Goal: Complete application form

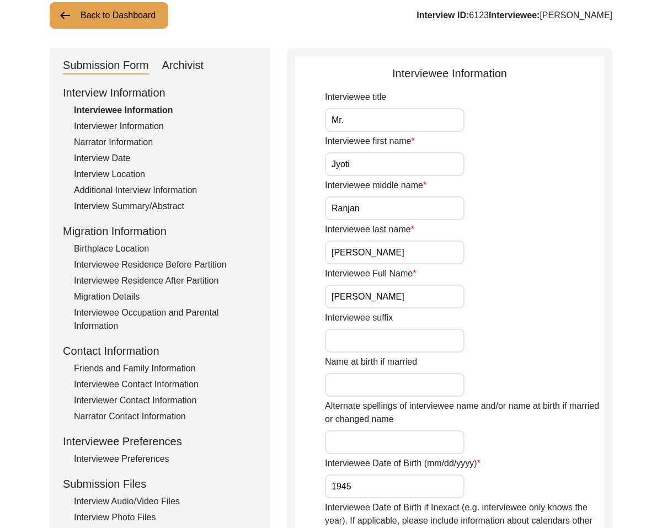
scroll to position [72, 0]
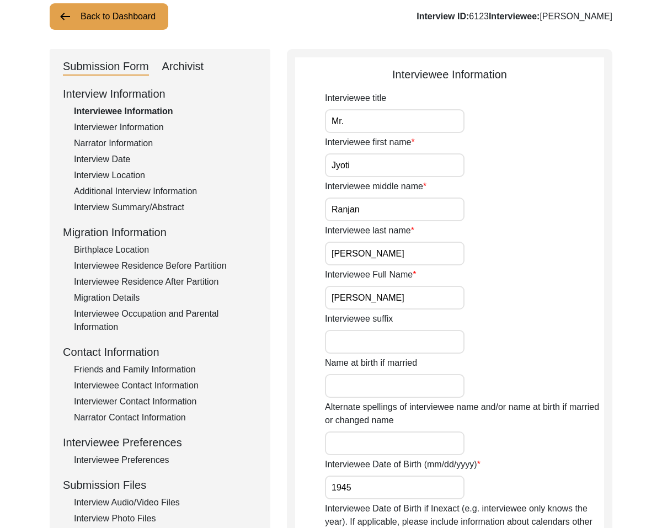
click at [154, 114] on div "Interviewee Information" at bounding box center [165, 111] width 183 height 13
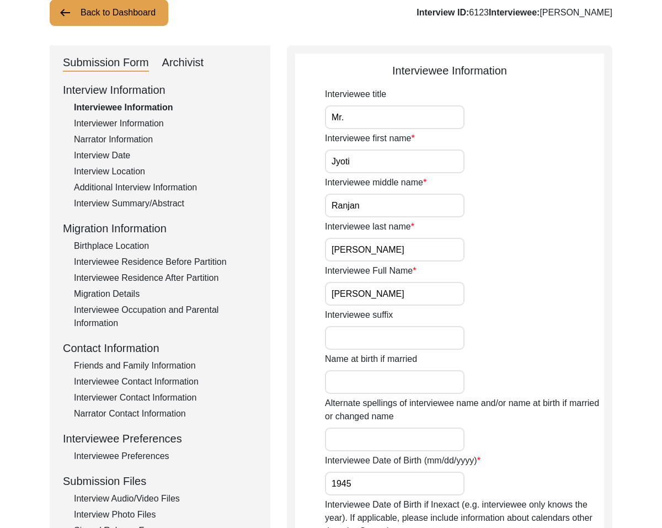
scroll to position [78, 0]
click at [157, 125] on div "Interviewer Information" at bounding box center [165, 122] width 183 height 13
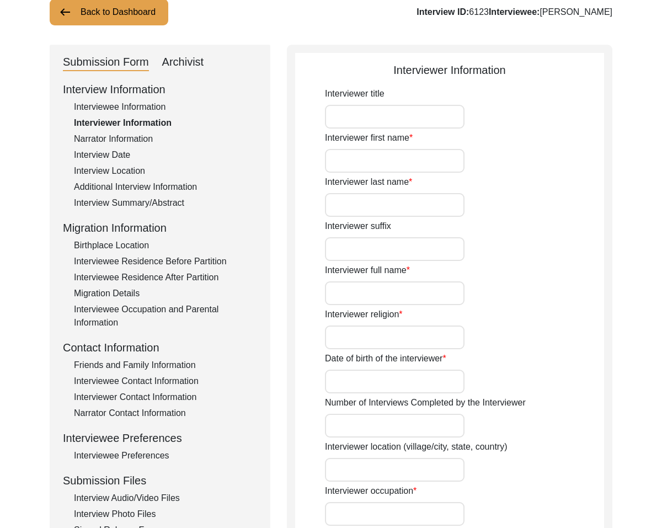
type input "[PERSON_NAME]"
type input "Story Scholar"
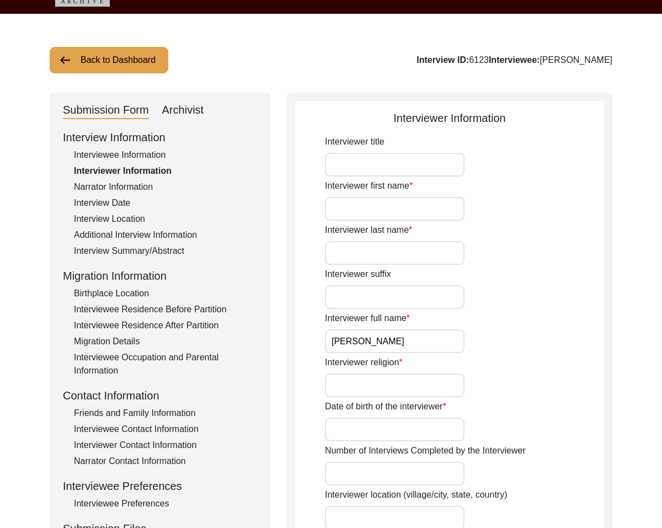
scroll to position [30, 0]
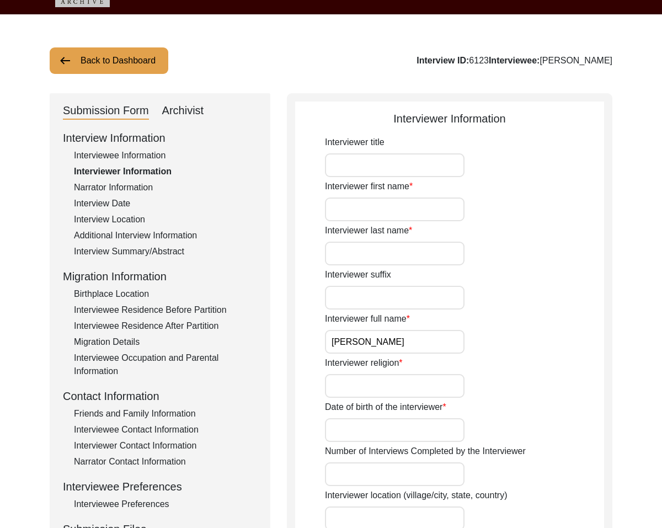
click at [132, 52] on button "Back to Dashboard" at bounding box center [109, 60] width 119 height 26
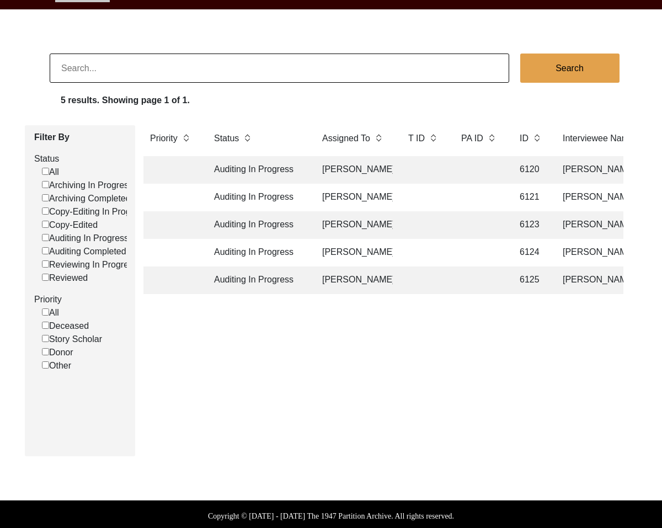
scroll to position [36, 0]
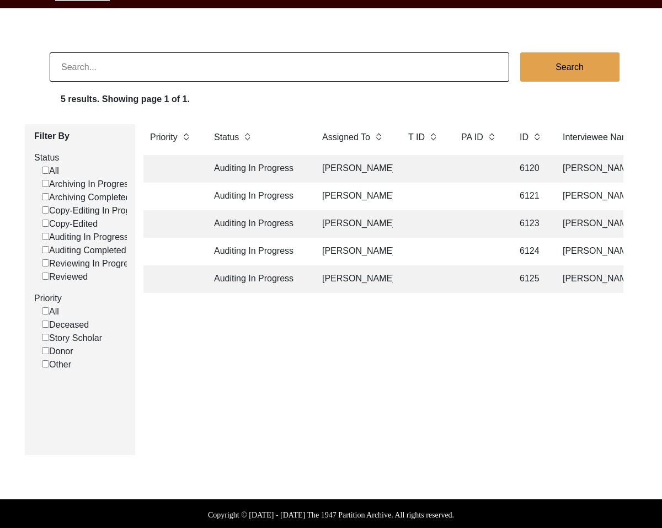
click at [281, 173] on td "Auditing In Progress" at bounding box center [257, 169] width 99 height 28
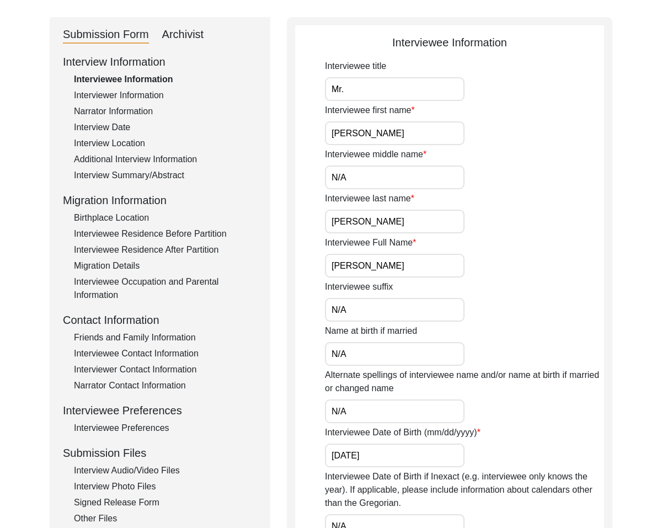
click at [414, 207] on div "Interviewee last name [PERSON_NAME]" at bounding box center [464, 212] width 279 height 41
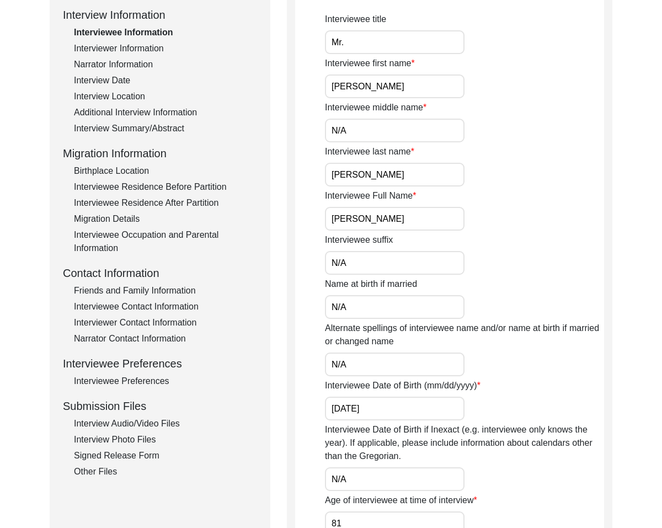
scroll to position [289, 0]
